Goal: Find specific page/section

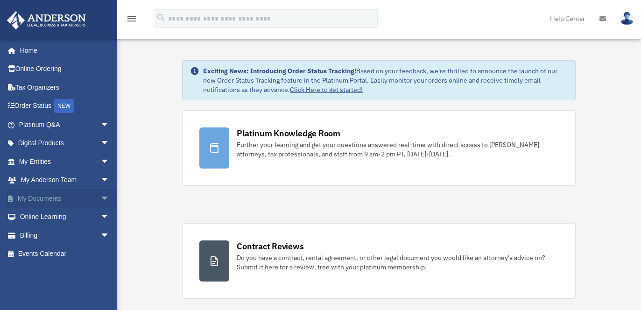
click at [45, 203] on link "My Documents arrow_drop_down" at bounding box center [65, 198] width 117 height 19
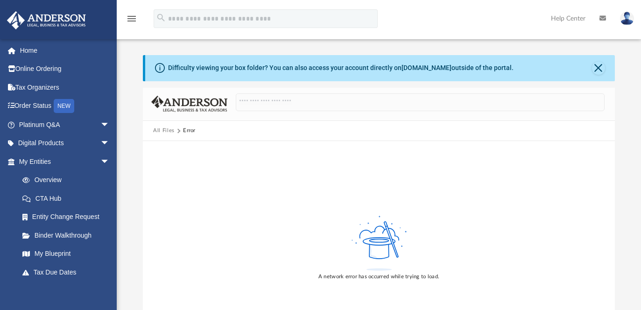
drag, startPoint x: 273, startPoint y: 197, endPoint x: 239, endPoint y: 151, distance: 57.3
click at [239, 151] on div "A network error has occurred while trying to load." at bounding box center [379, 247] width 472 height 212
click at [33, 54] on link "Home" at bounding box center [65, 50] width 117 height 19
